Goal: Transaction & Acquisition: Book appointment/travel/reservation

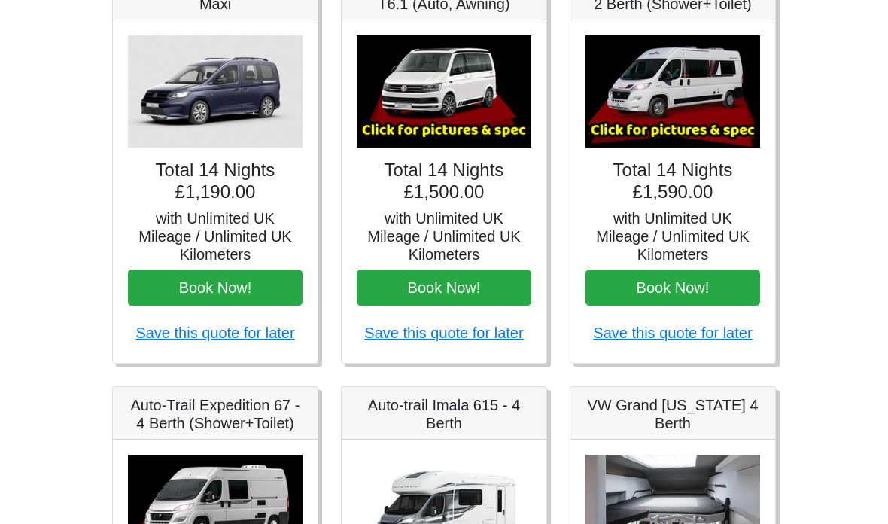
scroll to position [282, 0]
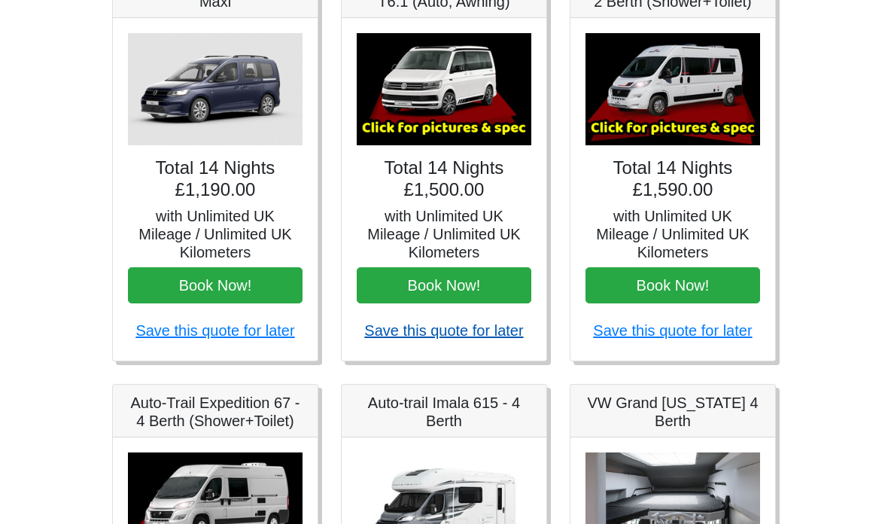
click at [446, 331] on link "Save this quote for later" at bounding box center [443, 331] width 159 height 17
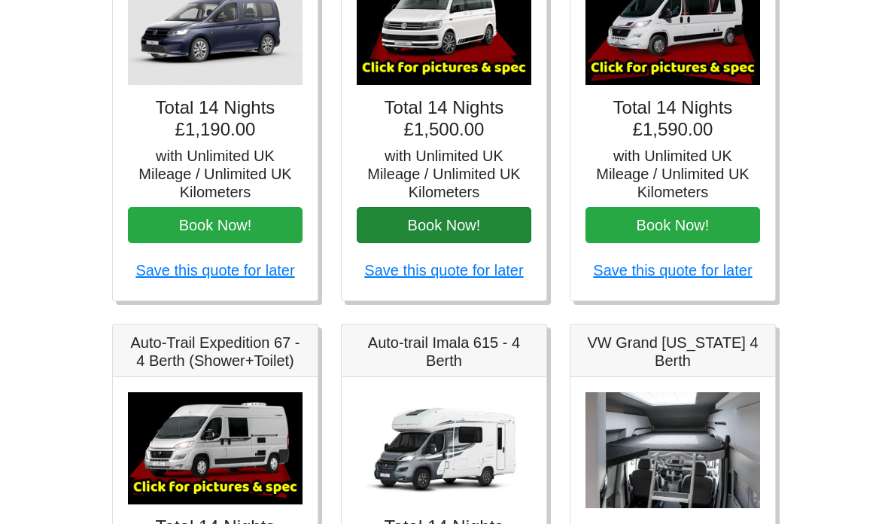
click at [510, 221] on button "Book Now!" at bounding box center [444, 225] width 175 height 36
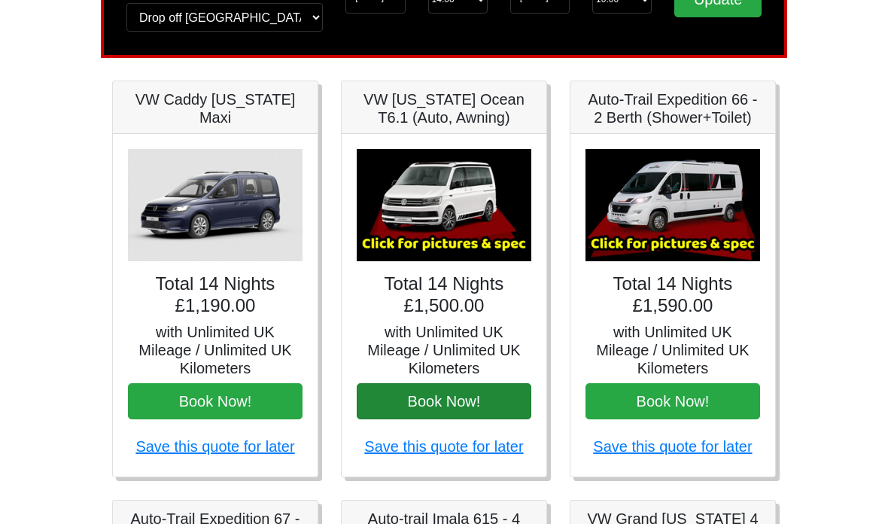
scroll to position [163, 0]
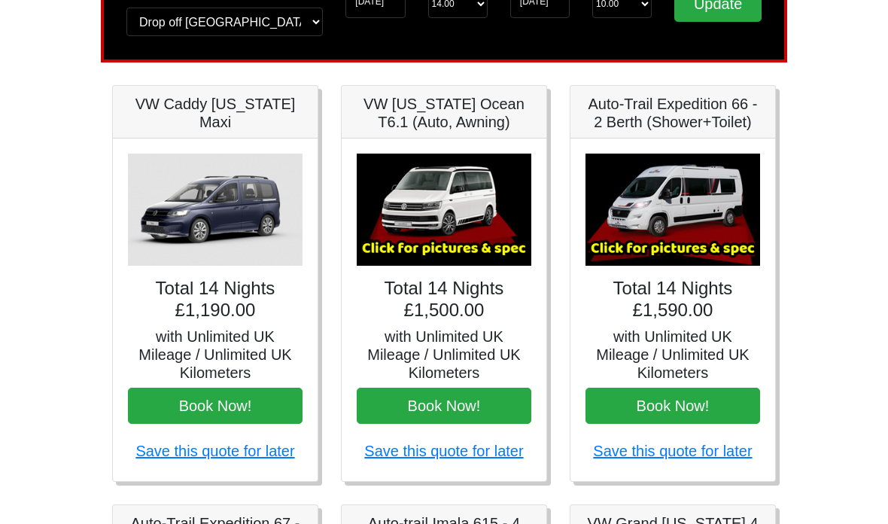
click at [444, 197] on img at bounding box center [444, 210] width 175 height 112
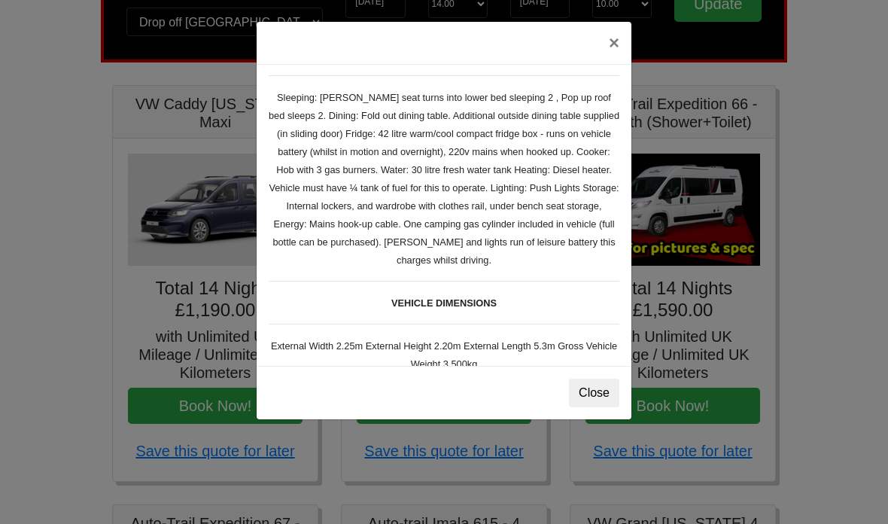
scroll to position [184, 0]
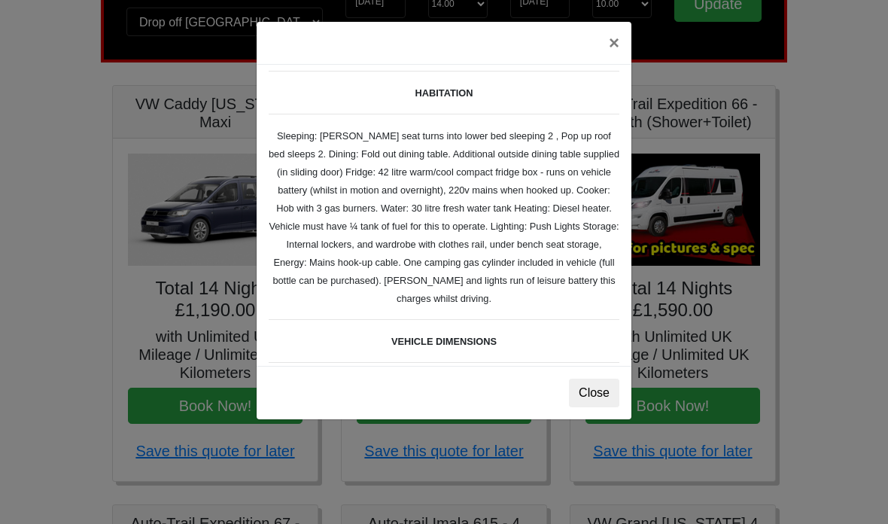
click at [851, 223] on div "× VW California Ocean T6 Spec TECHNICAL DATA Engine: Diesel Transmission: DSG A…" at bounding box center [444, 262] width 888 height 524
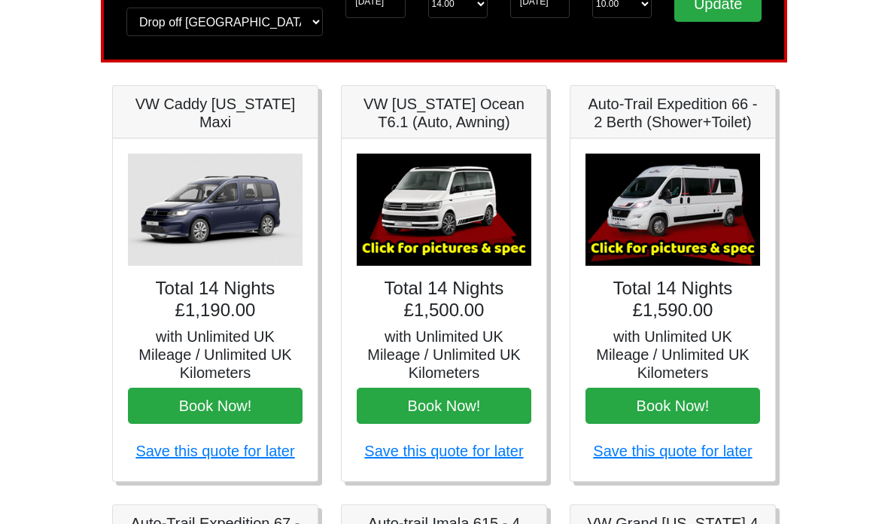
click at [459, 218] on img at bounding box center [444, 210] width 175 height 112
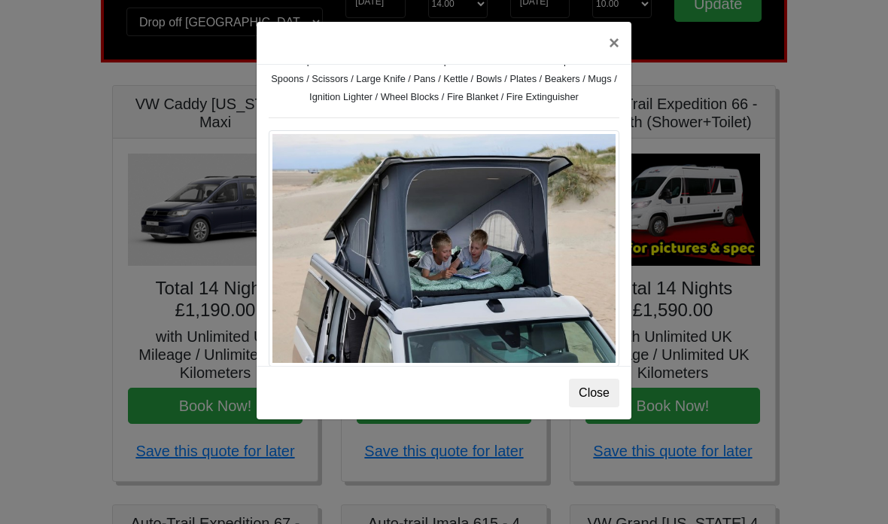
scroll to position [612, 0]
click at [631, 126] on div "× VW California Ocean T6 Spec TECHNICAL DATA Engine: Diesel Transmission: DSG A…" at bounding box center [444, 220] width 376 height 399
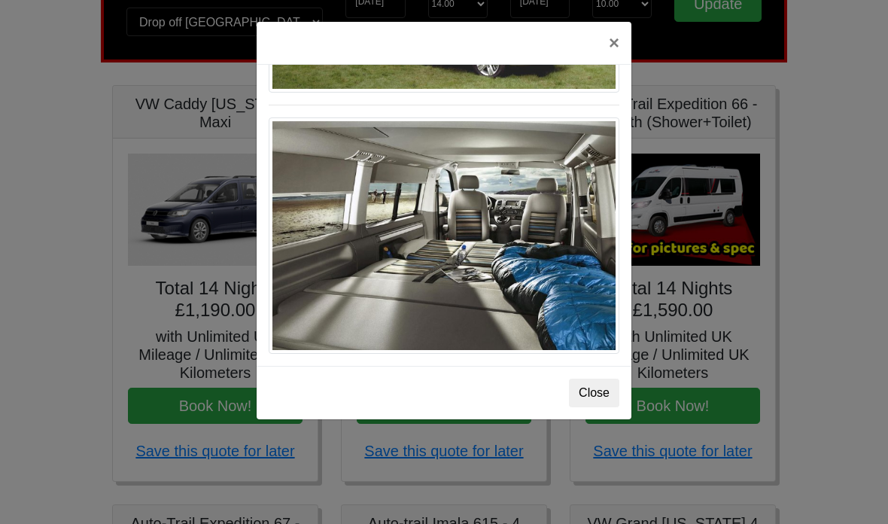
scroll to position [1677, 0]
click at [543, 261] on img at bounding box center [444, 235] width 351 height 236
click at [545, 263] on img at bounding box center [444, 235] width 351 height 236
click at [496, 245] on img at bounding box center [444, 235] width 351 height 236
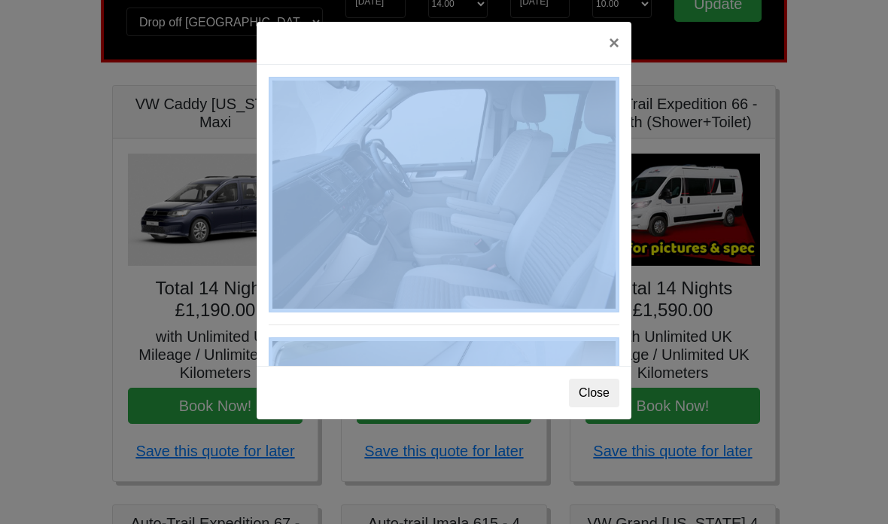
scroll to position [945, 0]
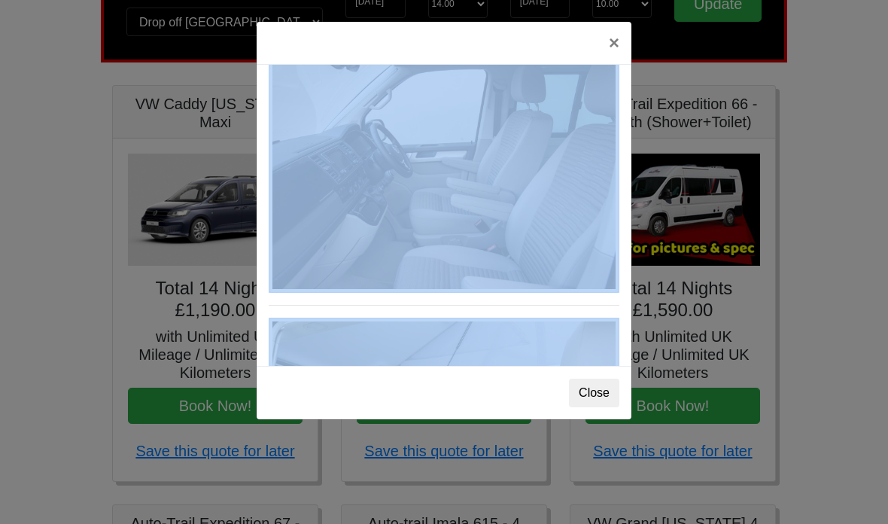
click at [129, 244] on div "× VW California Ocean T6 Spec TECHNICAL DATA Engine: Diesel Transmission: DSG A…" at bounding box center [444, 262] width 888 height 524
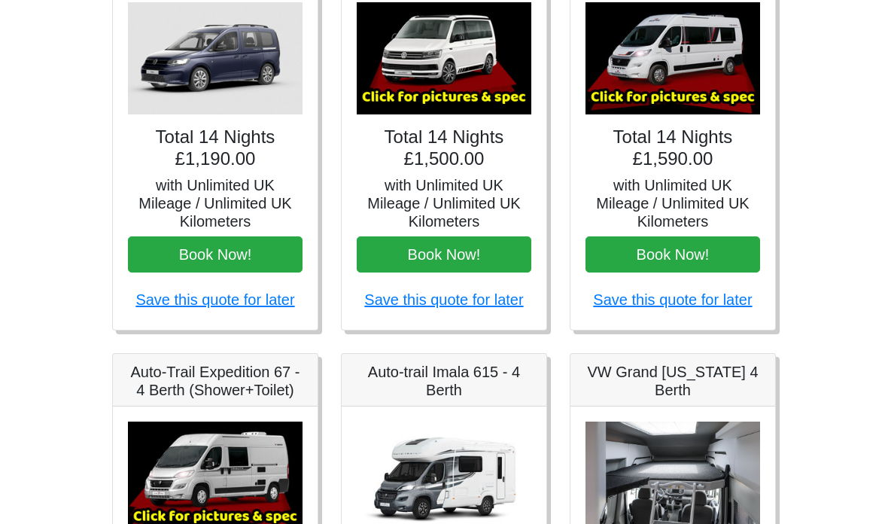
click at [410, 75] on img at bounding box center [444, 59] width 175 height 112
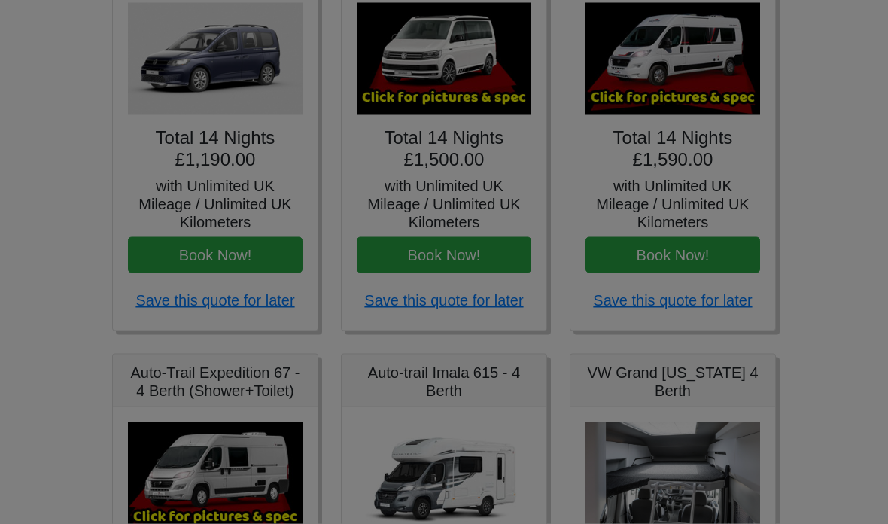
scroll to position [314, 0]
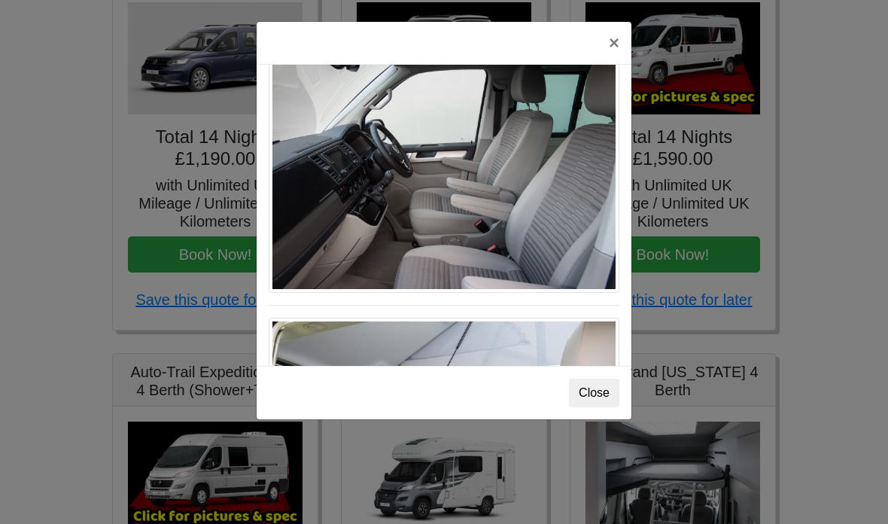
click at [495, 167] on img at bounding box center [444, 175] width 351 height 236
click at [504, 215] on img at bounding box center [444, 175] width 351 height 236
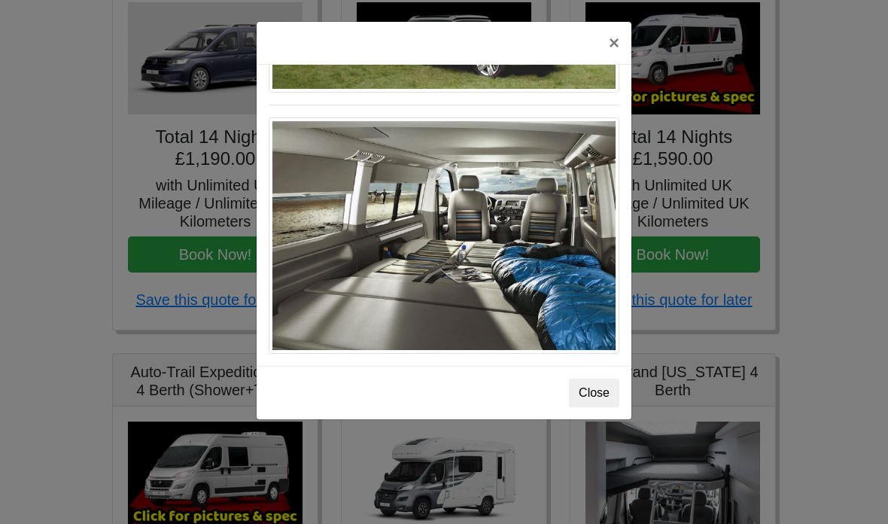
scroll to position [1678, 0]
click at [608, 391] on button "Close" at bounding box center [594, 393] width 50 height 29
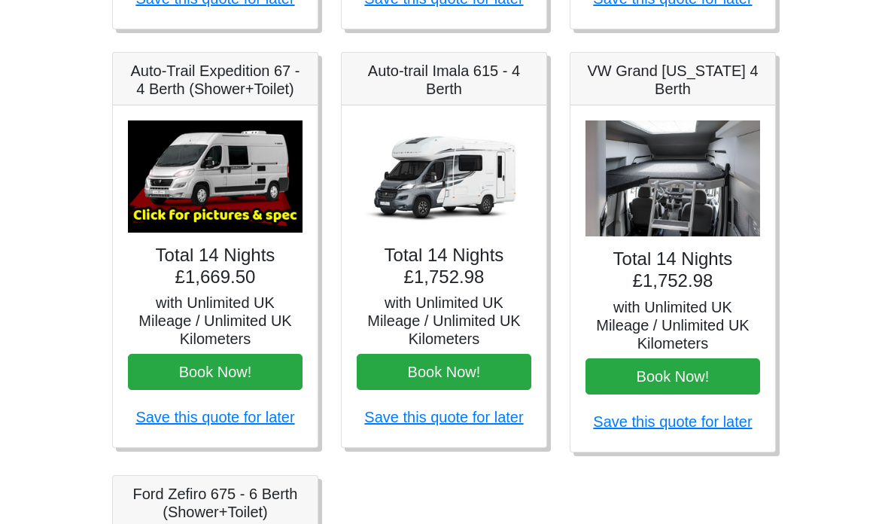
scroll to position [613, 0]
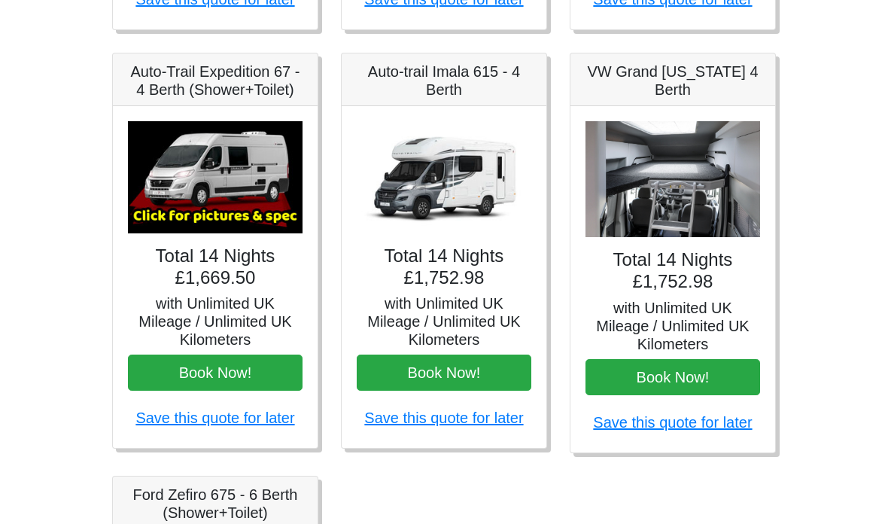
click at [705, 59] on div "VW Grand California 4 Berth" at bounding box center [673, 80] width 205 height 53
click at [698, 148] on img at bounding box center [673, 180] width 175 height 117
click at [703, 193] on img at bounding box center [673, 180] width 175 height 117
click at [695, 195] on img at bounding box center [673, 180] width 175 height 117
click at [688, 194] on img at bounding box center [673, 180] width 175 height 117
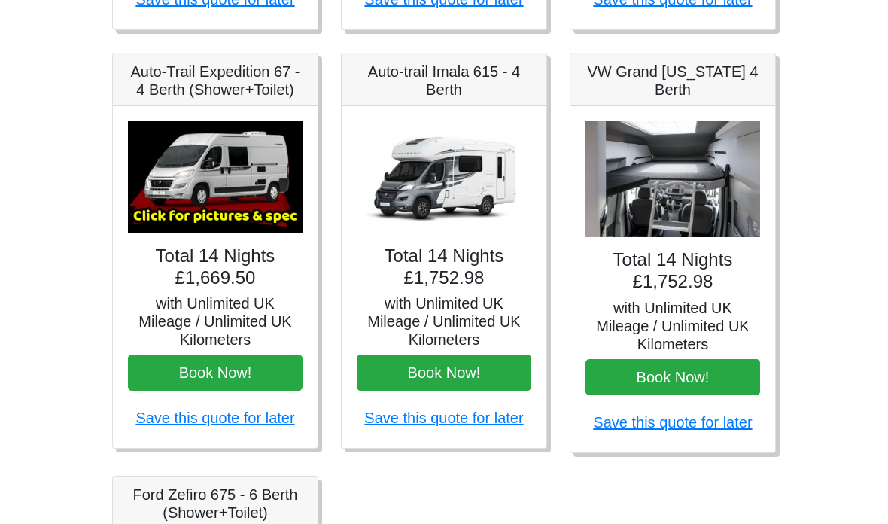
click at [695, 74] on h5 "VW Grand California 4 Berth" at bounding box center [673, 81] width 175 height 36
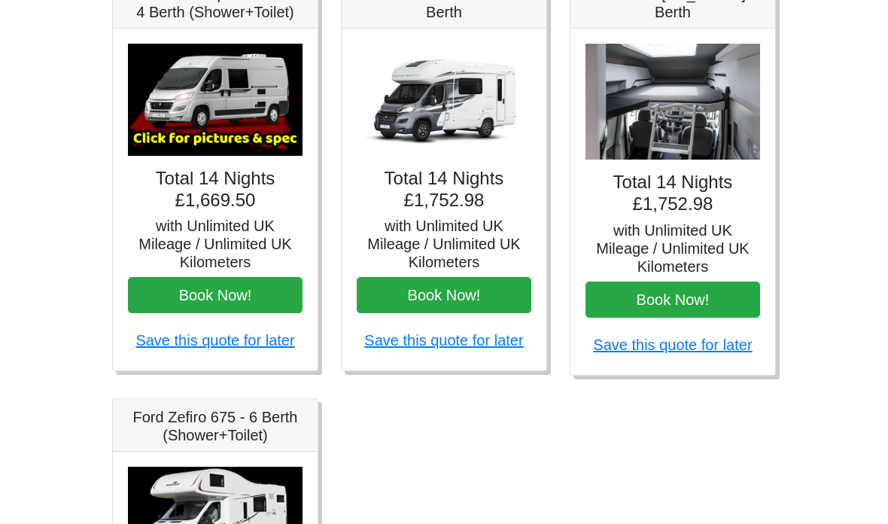
click at [711, 110] on img at bounding box center [673, 102] width 175 height 117
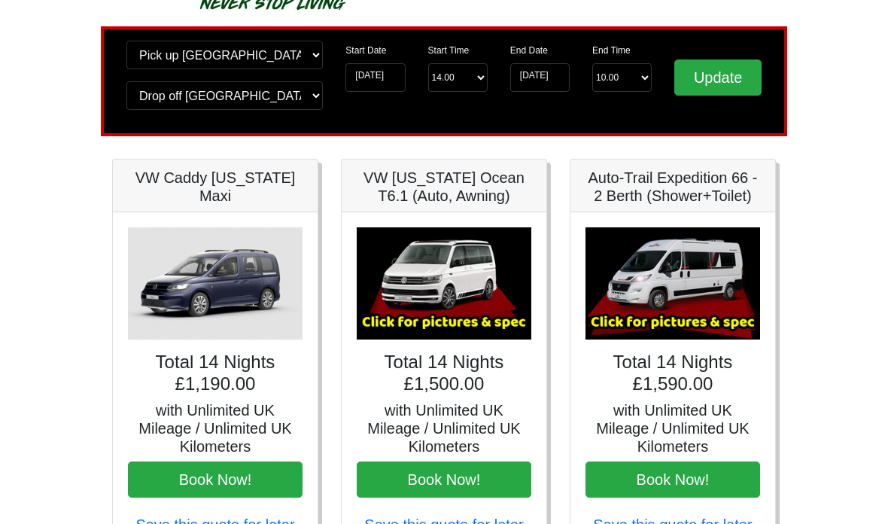
scroll to position [89, 0]
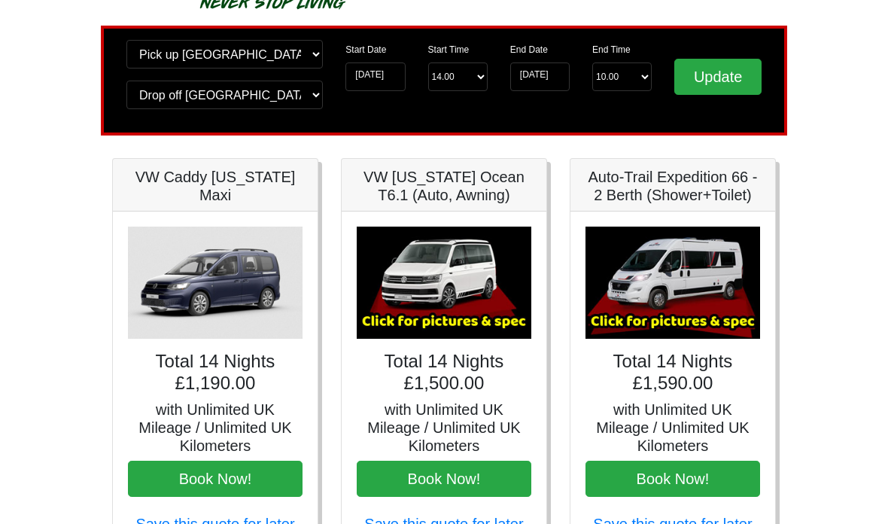
click at [467, 199] on h5 "VW [US_STATE] Ocean T6.1 (Auto, Awning)" at bounding box center [444, 187] width 175 height 36
click at [469, 184] on h5 "VW [US_STATE] Ocean T6.1 (Auto, Awning)" at bounding box center [444, 187] width 175 height 36
click at [459, 275] on img at bounding box center [444, 283] width 175 height 112
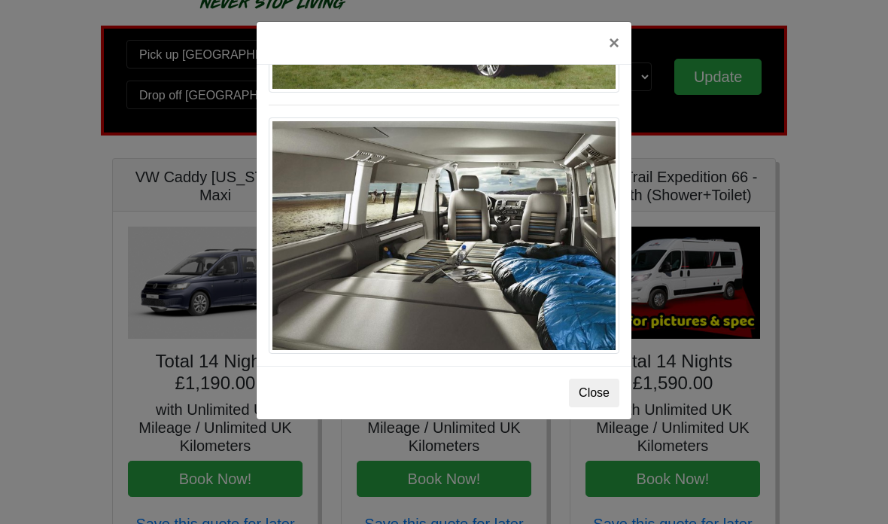
click at [504, 248] on img at bounding box center [444, 235] width 351 height 236
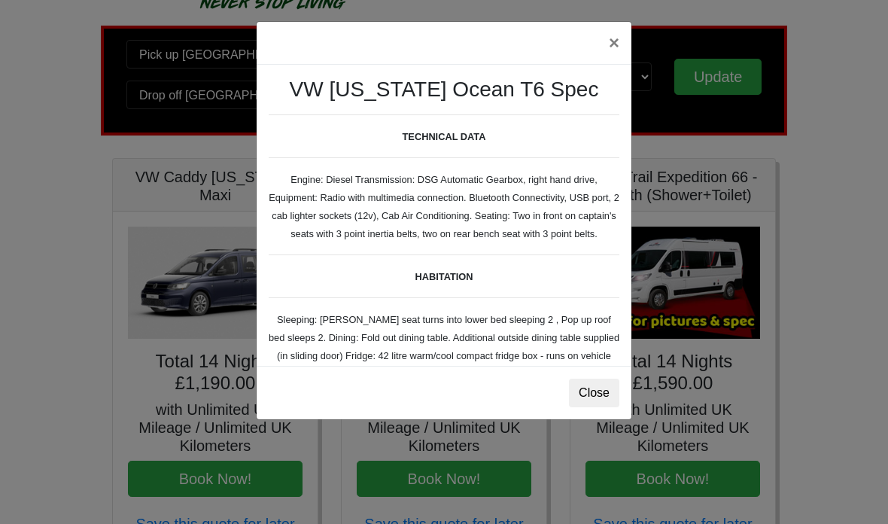
scroll to position [0, 0]
click at [624, 41] on button "×" at bounding box center [614, 43] width 35 height 42
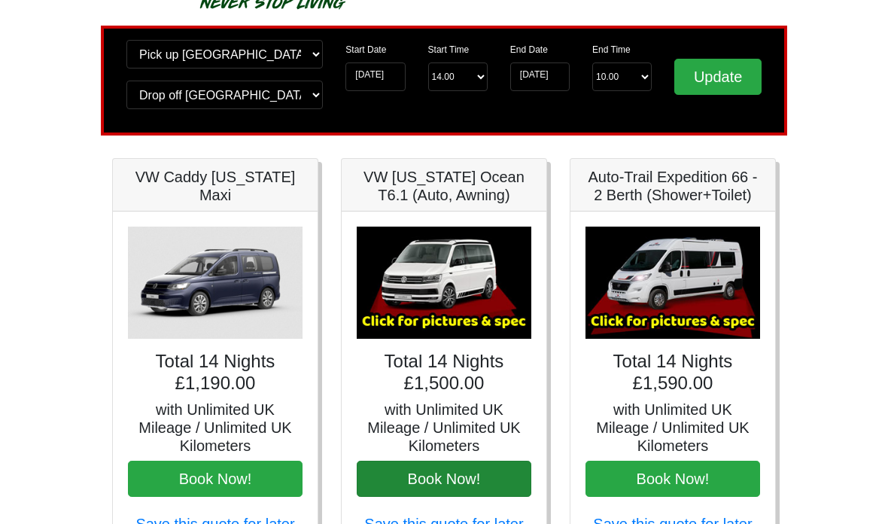
click at [493, 485] on button "Book Now!" at bounding box center [444, 479] width 175 height 36
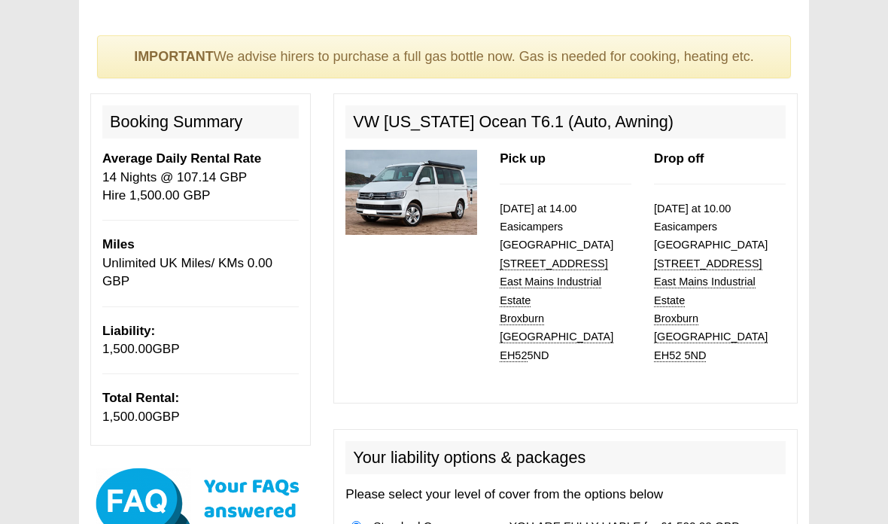
scroll to position [106, 0]
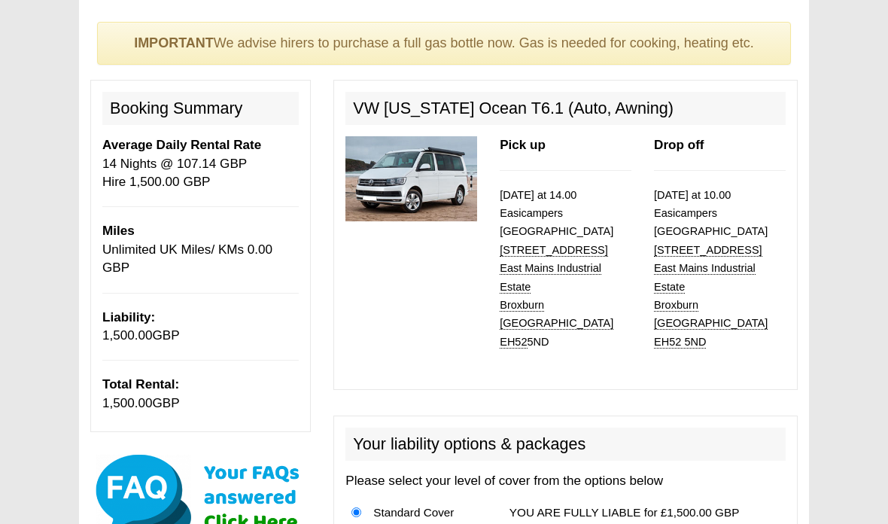
click at [546, 236] on p "10/09/2025 at 14.00 Easicampers Edinburgh 1 Drovers Road East Mains Industrial …" at bounding box center [566, 270] width 132 height 166
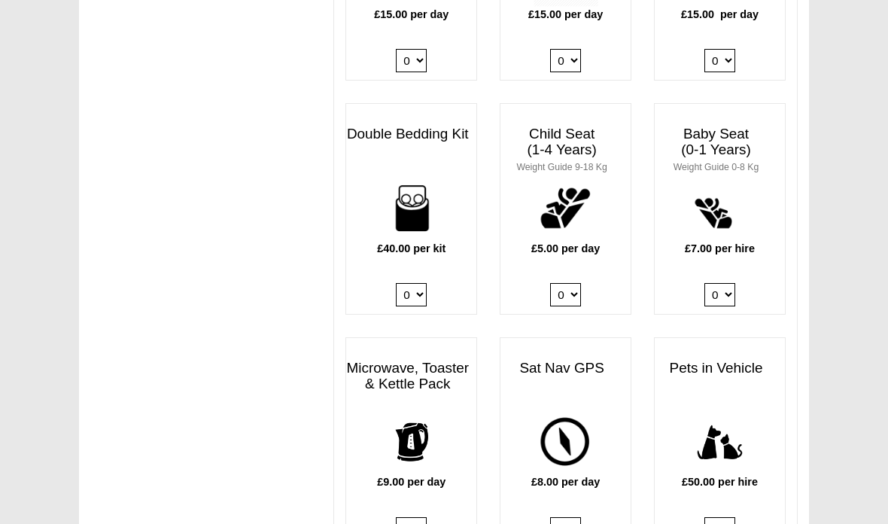
scroll to position [1518, 0]
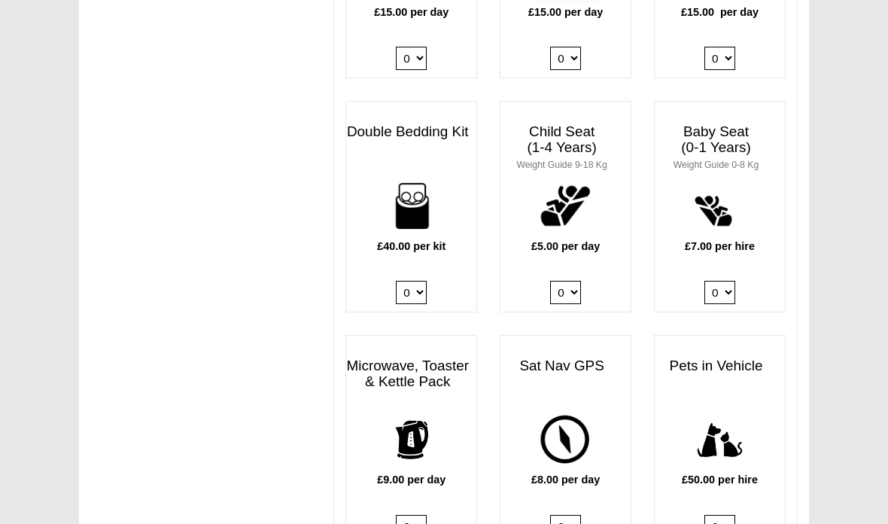
click at [410, 282] on select "0 1 2 3 4" at bounding box center [411, 293] width 31 height 23
select select "Double Bedding Kit x QTY 1 @ 40.00 GBP per kit."
click at [165, 445] on div "IMPORTANT We advise hirers to purchase a full gas bottle now. Gas is needed for…" at bounding box center [444, 105] width 730 height 3020
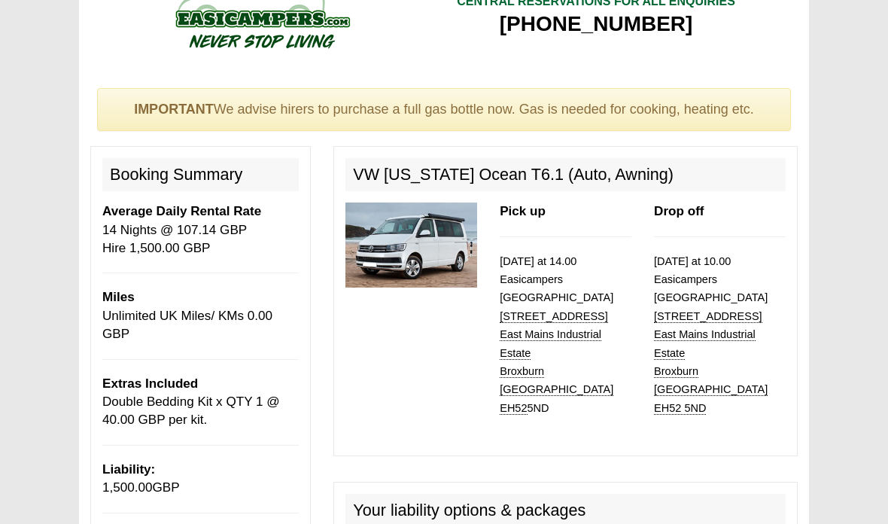
scroll to position [0, 0]
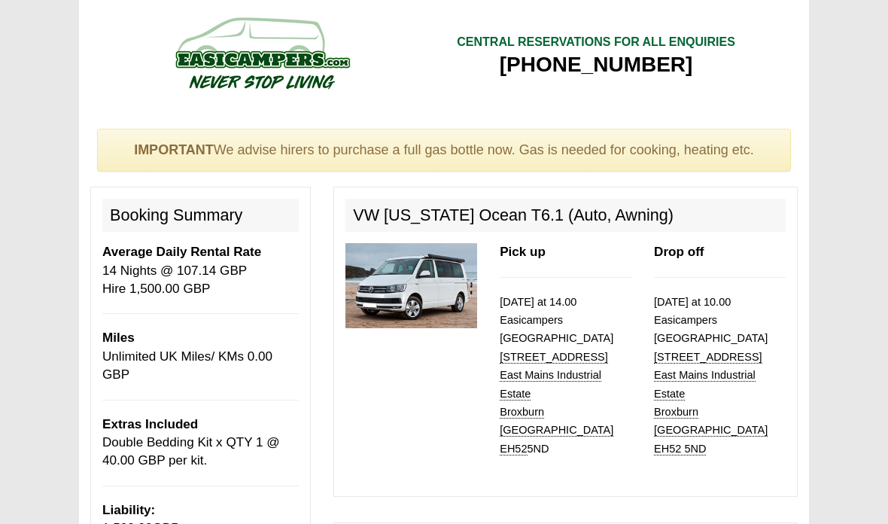
click at [404, 303] on img at bounding box center [411, 285] width 132 height 84
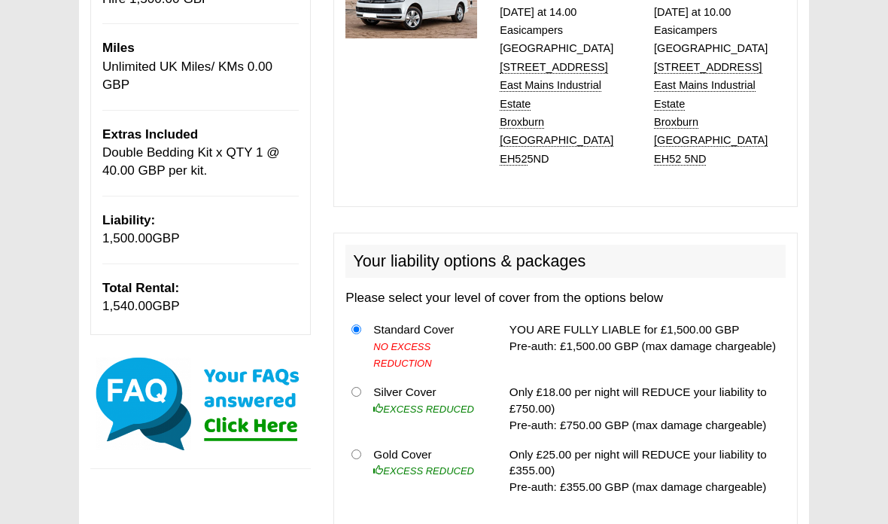
scroll to position [293, 0]
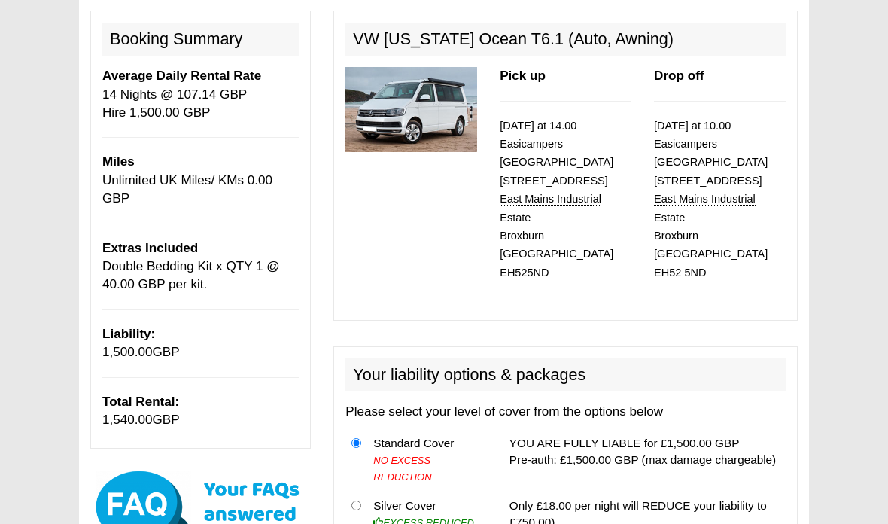
click at [404, 92] on img at bounding box center [411, 109] width 132 height 84
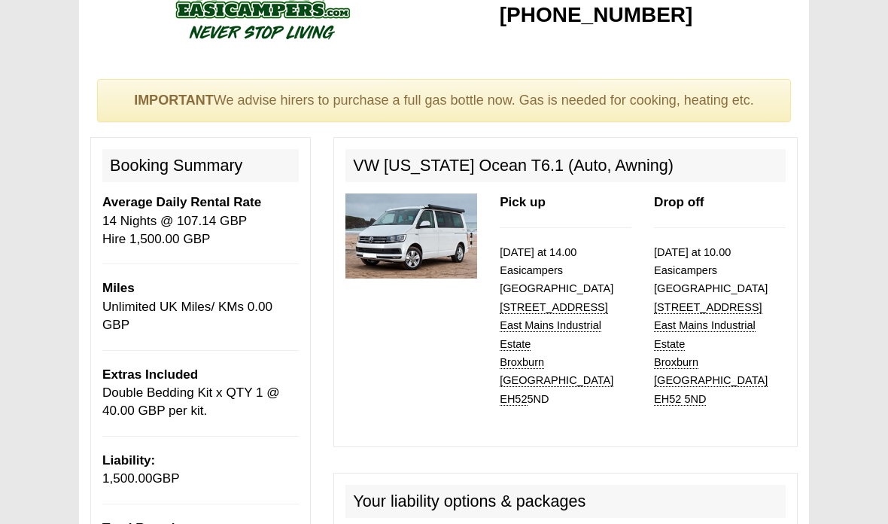
scroll to position [0, 0]
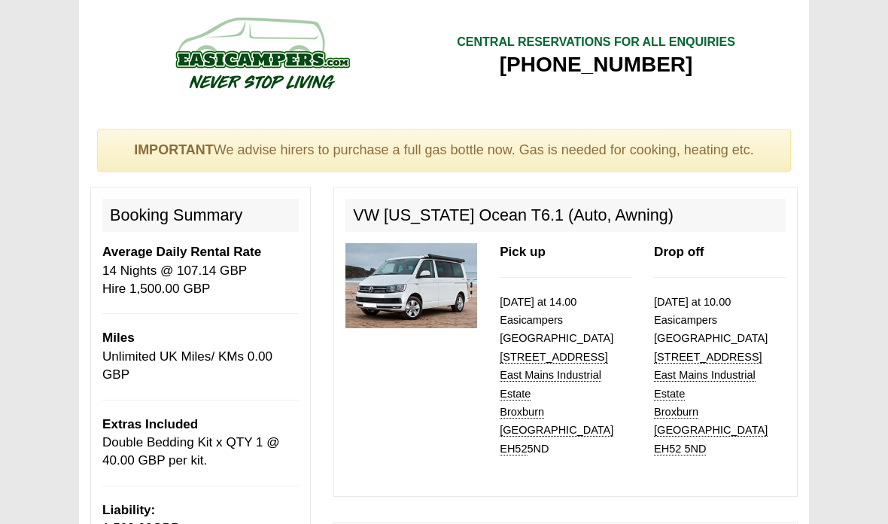
click at [252, 74] on img at bounding box center [262, 52] width 286 height 83
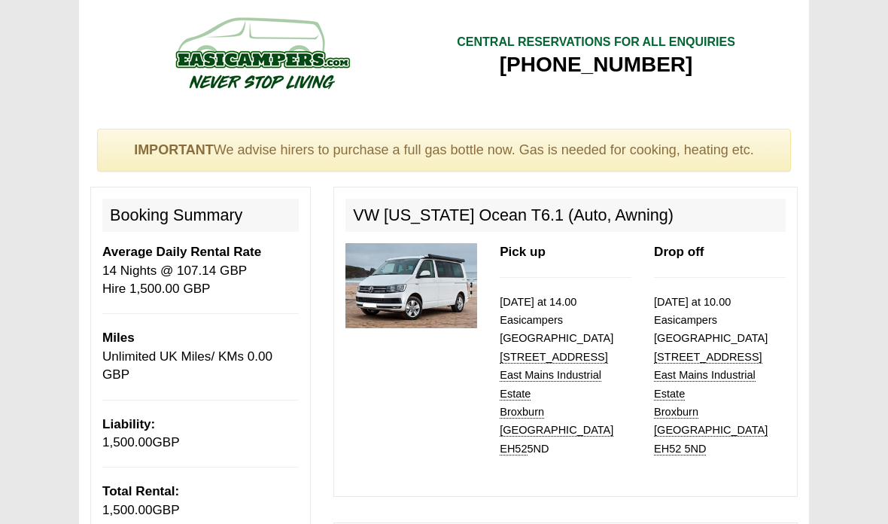
click at [411, 279] on img at bounding box center [411, 285] width 132 height 84
click at [415, 283] on img at bounding box center [411, 285] width 132 height 84
click at [428, 277] on img at bounding box center [411, 285] width 132 height 84
click at [427, 393] on div "Pick up 10/09/2025 at 14.00 Easicampers Edinburgh 1 Drovers Road East Mains Ind…" at bounding box center [565, 364] width 463 height 242
click at [428, 276] on img at bounding box center [411, 285] width 132 height 84
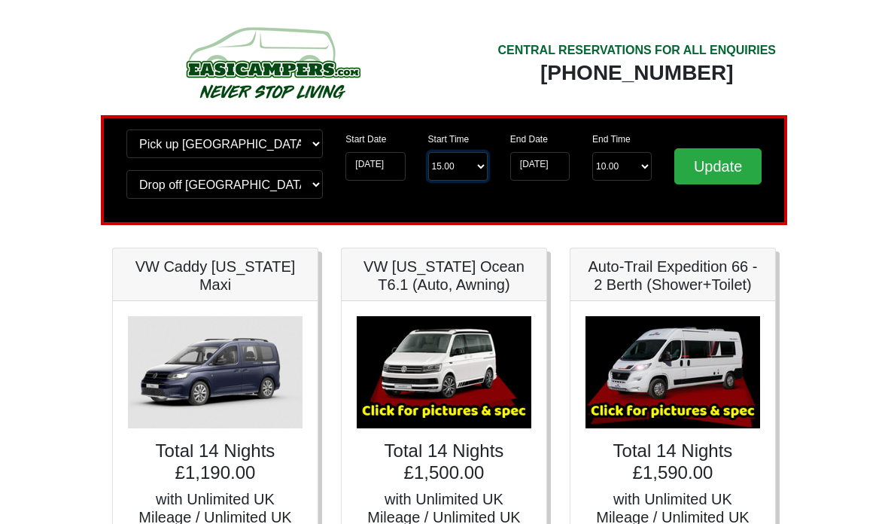
click at [454, 167] on select "Start Time 15.00 -------- 11.00 am ([DATE] & [DATE] Only) 12.00 pm ([DATE]) 13.…" at bounding box center [457, 166] width 59 height 29
click at [464, 176] on select "Start Time 15.00 -------- 11.00 am (Saturday & Sunday Only) 12.00 pm (Saturday)…" at bounding box center [457, 166] width 59 height 29
select select "14.00"
click at [732, 175] on input "Update" at bounding box center [717, 166] width 87 height 36
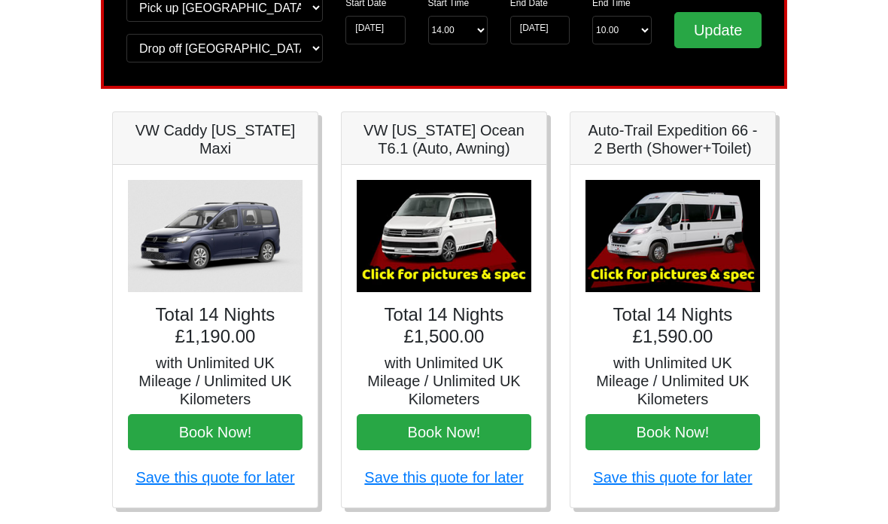
scroll to position [138, 0]
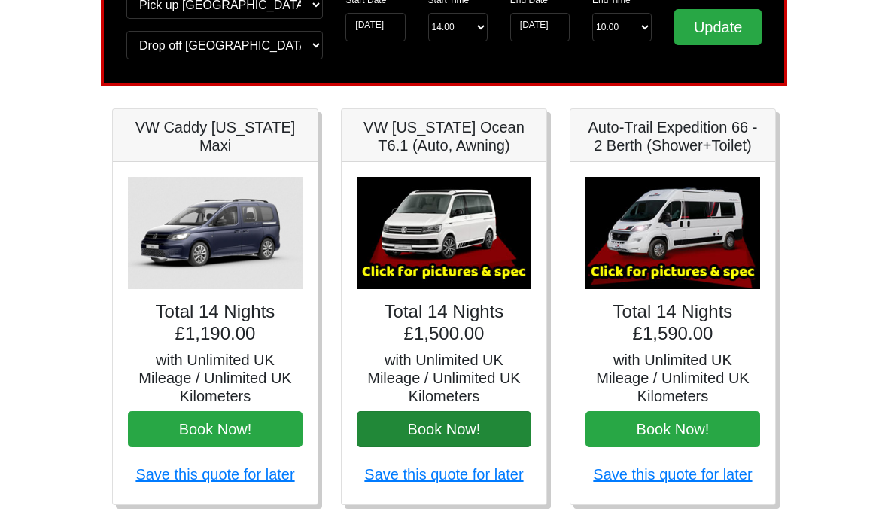
click at [506, 412] on button "Book Now!" at bounding box center [444, 430] width 175 height 36
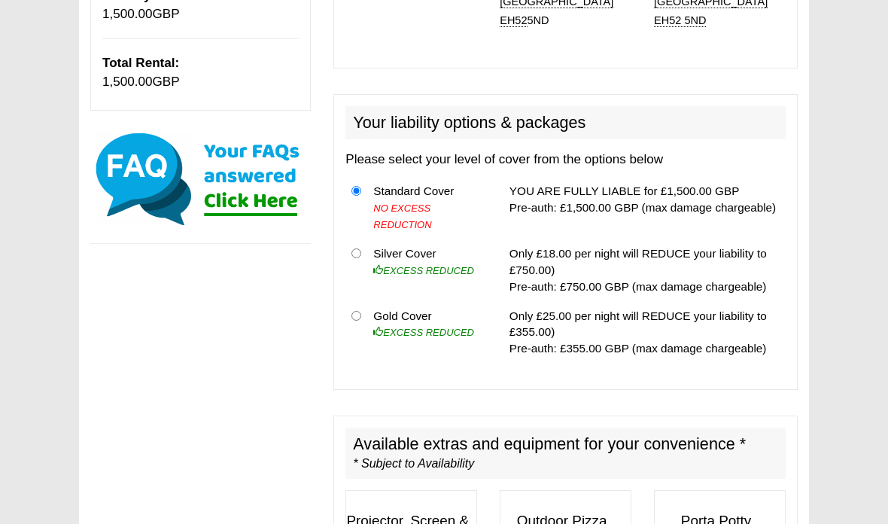
scroll to position [426, 0]
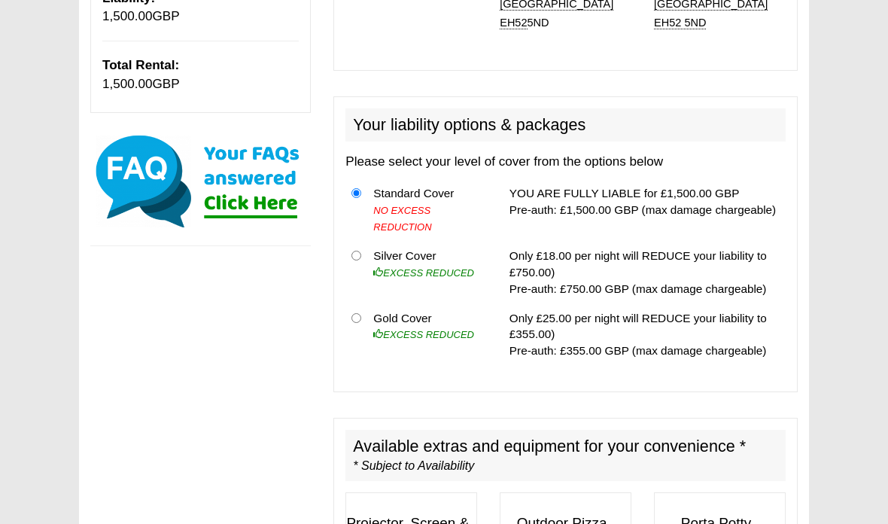
click at [227, 193] on img at bounding box center [200, 181] width 221 height 98
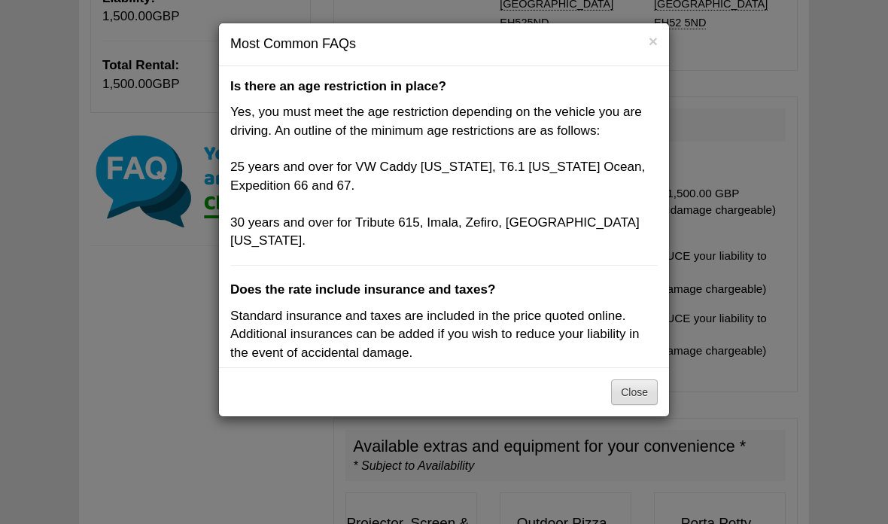
click at [622, 403] on button "Close" at bounding box center [634, 392] width 47 height 26
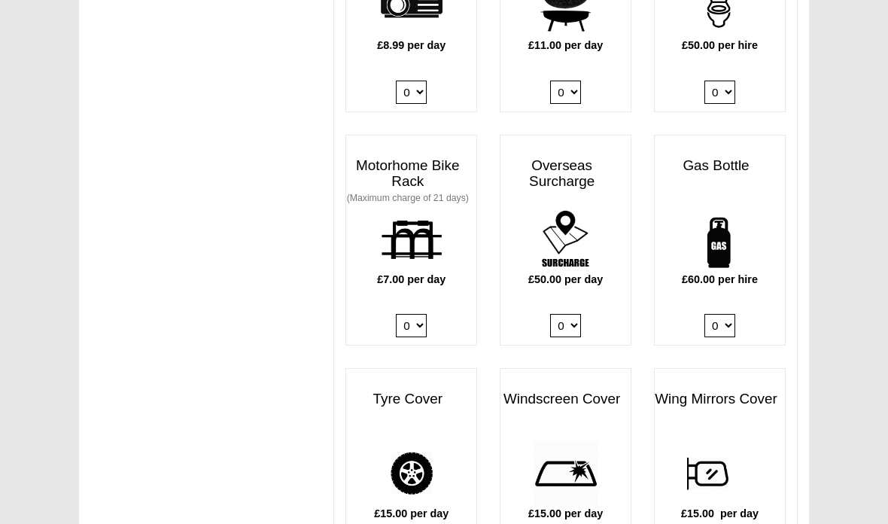
scroll to position [1015, 0]
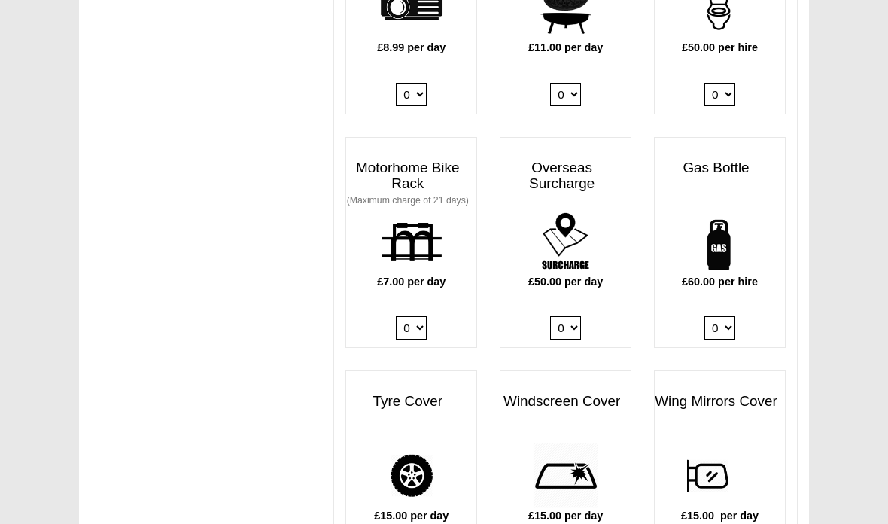
click at [716, 316] on select "0 1" at bounding box center [720, 327] width 31 height 23
select select "Gas Bottle x QTY 1 @ 60.00 GBP per hire."
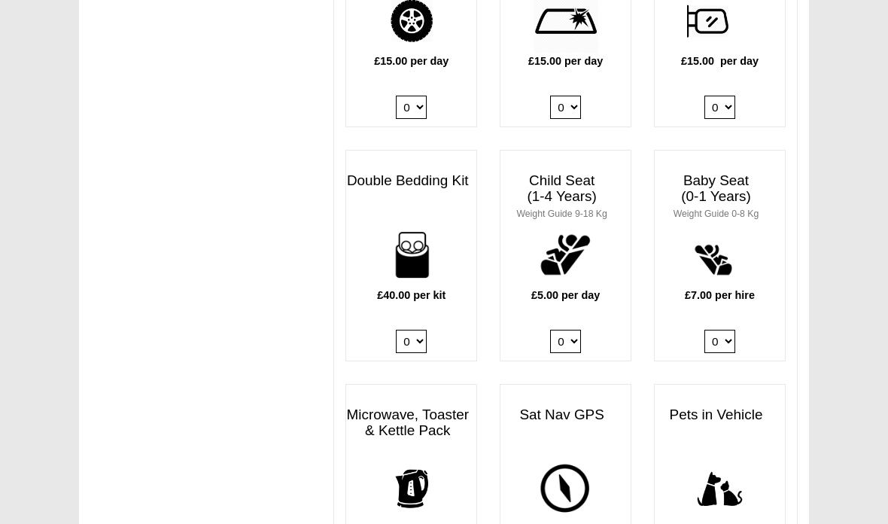
scroll to position [1469, 0]
click at [405, 330] on select "0 1 2 3 4" at bounding box center [411, 341] width 31 height 23
select select "Double Bedding Kit x QTY 1 @ 40.00 GBP per kit."
click at [132, 489] on div "IMPORTANT We advise hirers to purchase a full gas bottle now. Gas is needed for…" at bounding box center [444, 154] width 730 height 3020
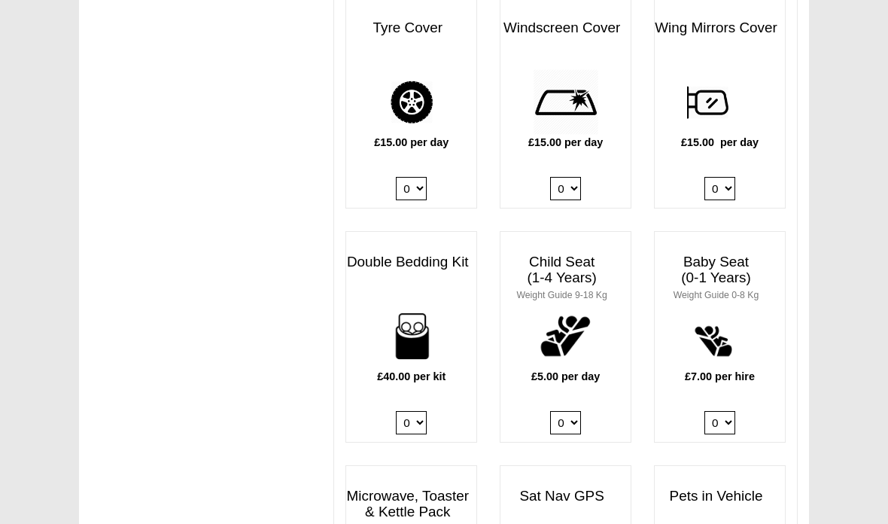
scroll to position [1412, 0]
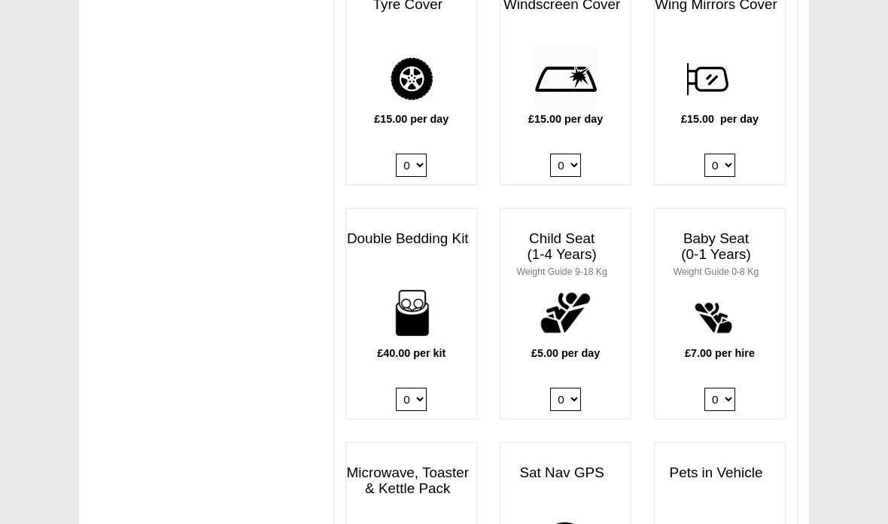
click at [7, 216] on body "[DATE] ------- 2025 ------- Sorry, you dont qualify :( CENTRAL RESERVATIONS FOR…" at bounding box center [444, 183] width 888 height 3191
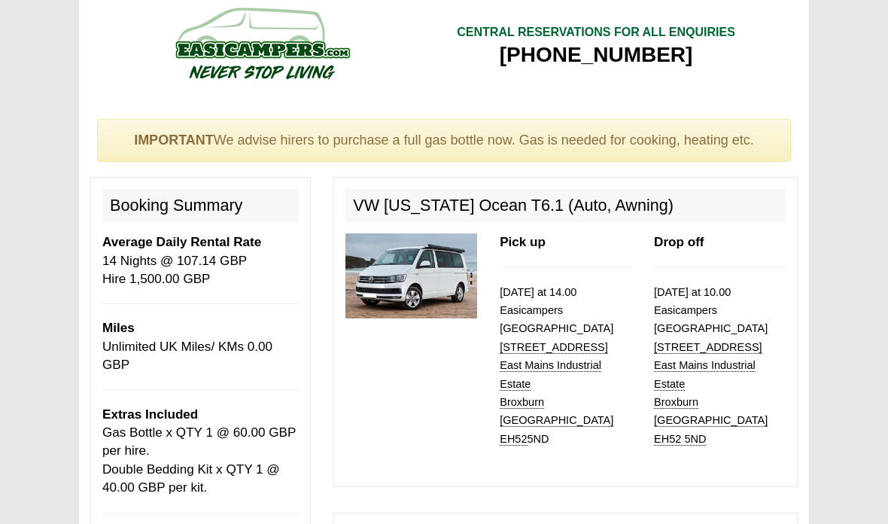
scroll to position [0, 0]
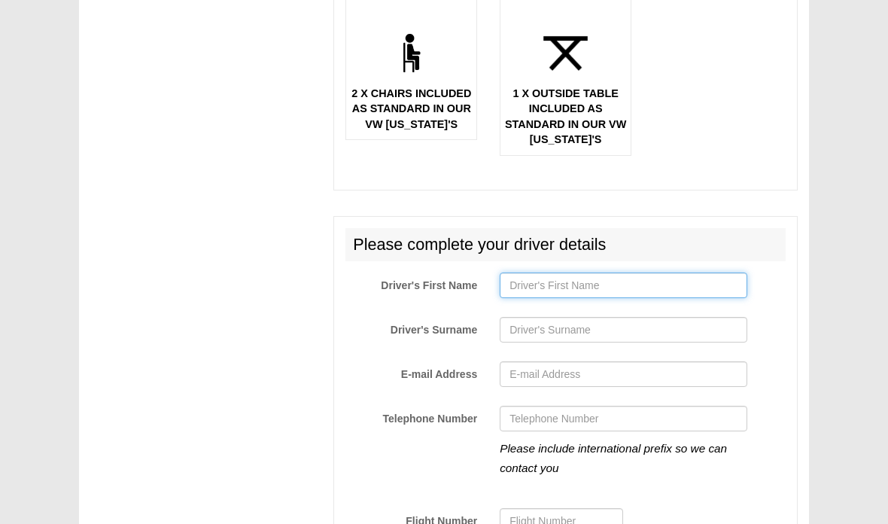
click at [679, 272] on input "Driver's First Name" at bounding box center [624, 285] width 248 height 26
type input "Nico"
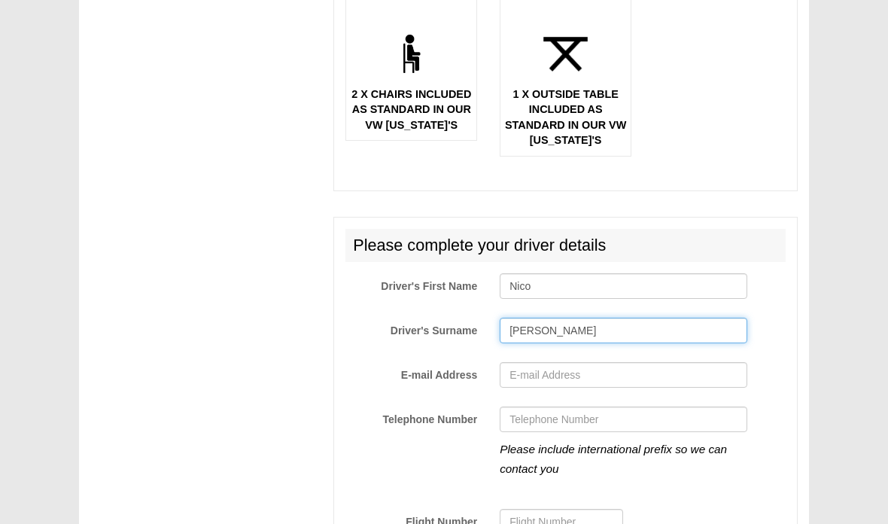
type input "[PERSON_NAME]"
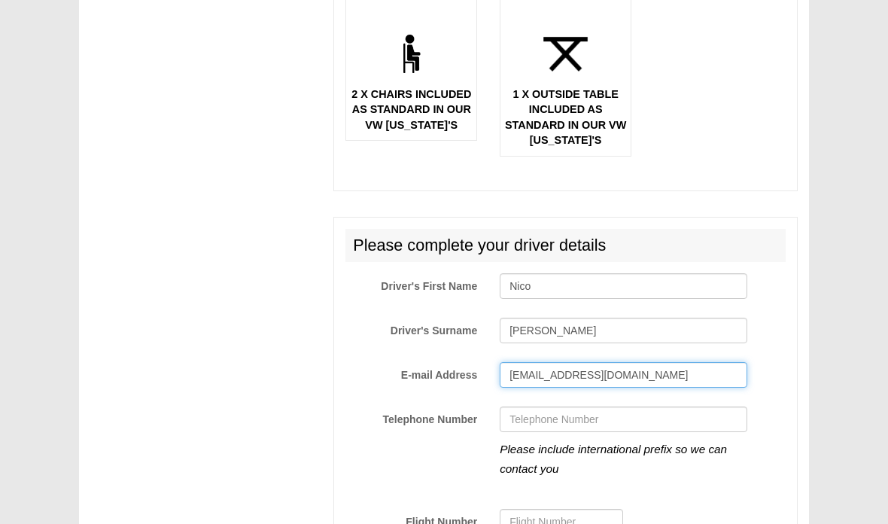
type input "[EMAIL_ADDRESS][DOMAIN_NAME]"
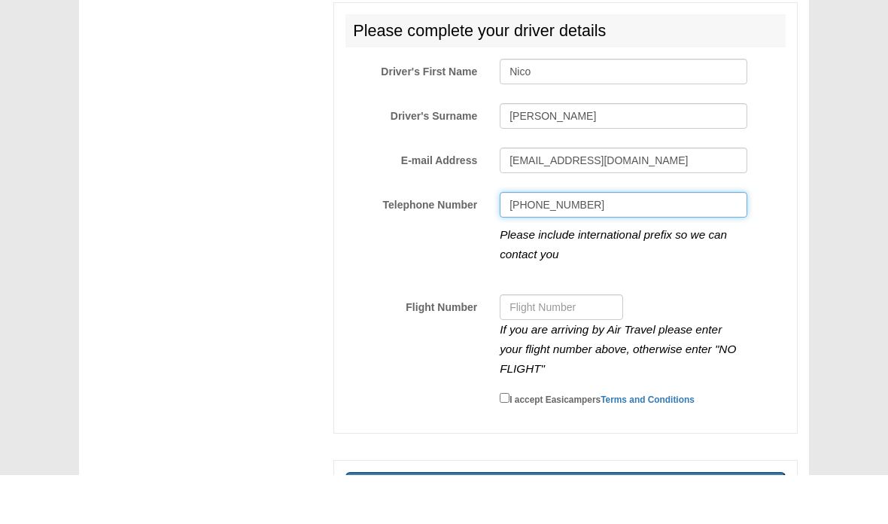
scroll to position [2545, 0]
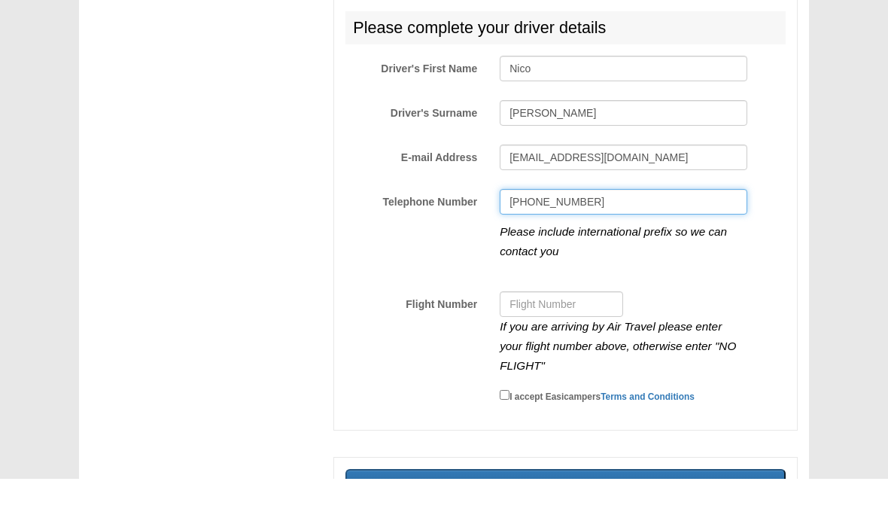
type input "[PHONE_NUMBER]"
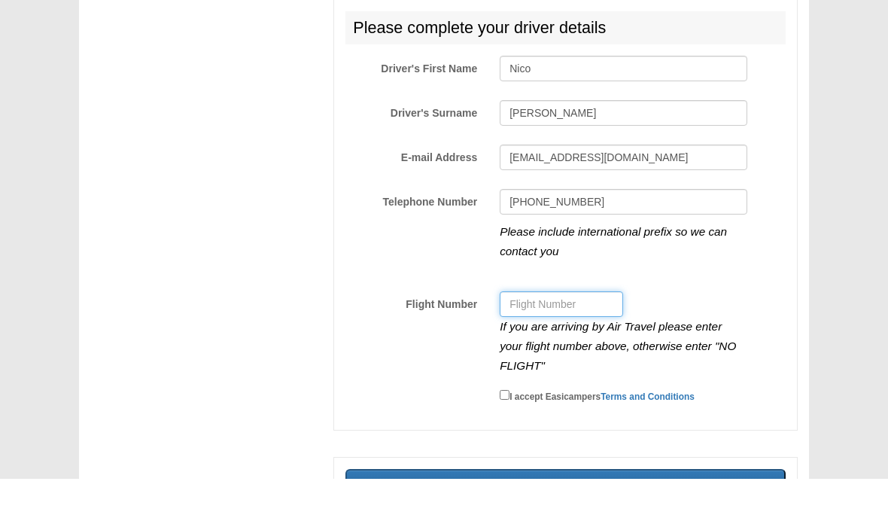
click at [560, 336] on input "Flight Number" at bounding box center [561, 349] width 123 height 26
type input "NO FLIGHT"
click at [509, 435] on input "I accept Easicampers Terms and Conditions" at bounding box center [505, 440] width 10 height 10
checkbox input "true"
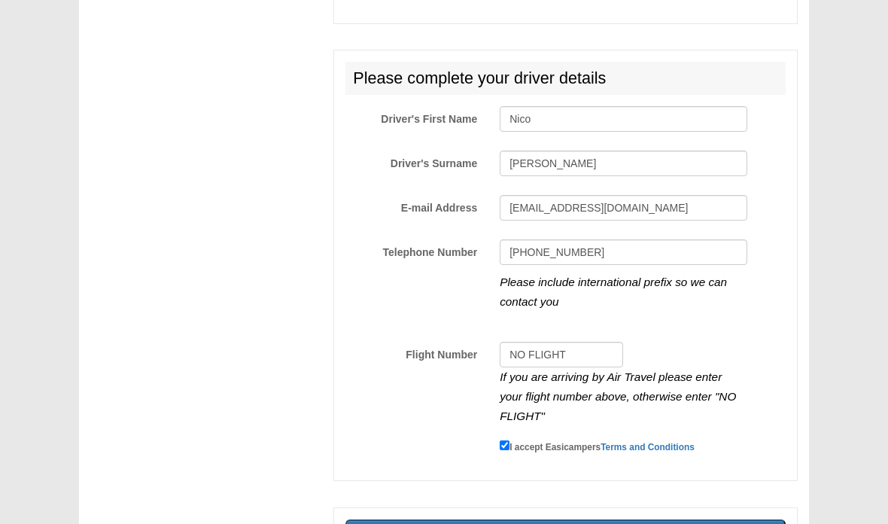
click at [594, 481] on p at bounding box center [565, 490] width 464 height 18
type input "Sending, please wait..."
